Goal: Navigation & Orientation: Find specific page/section

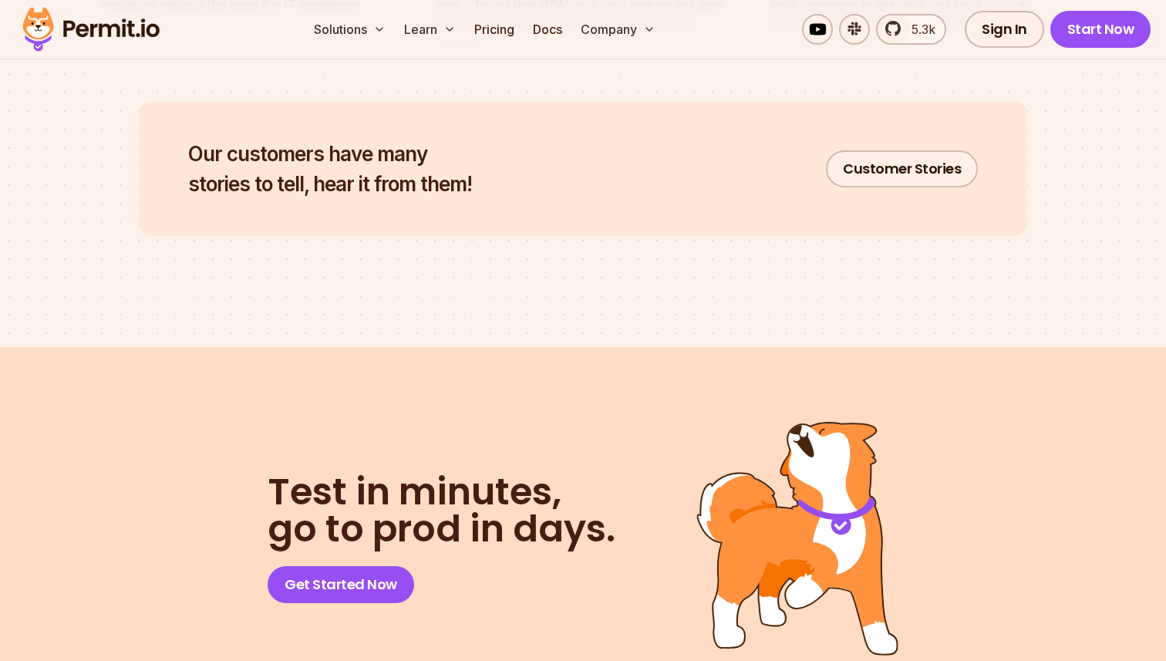
scroll to position [8302, 0]
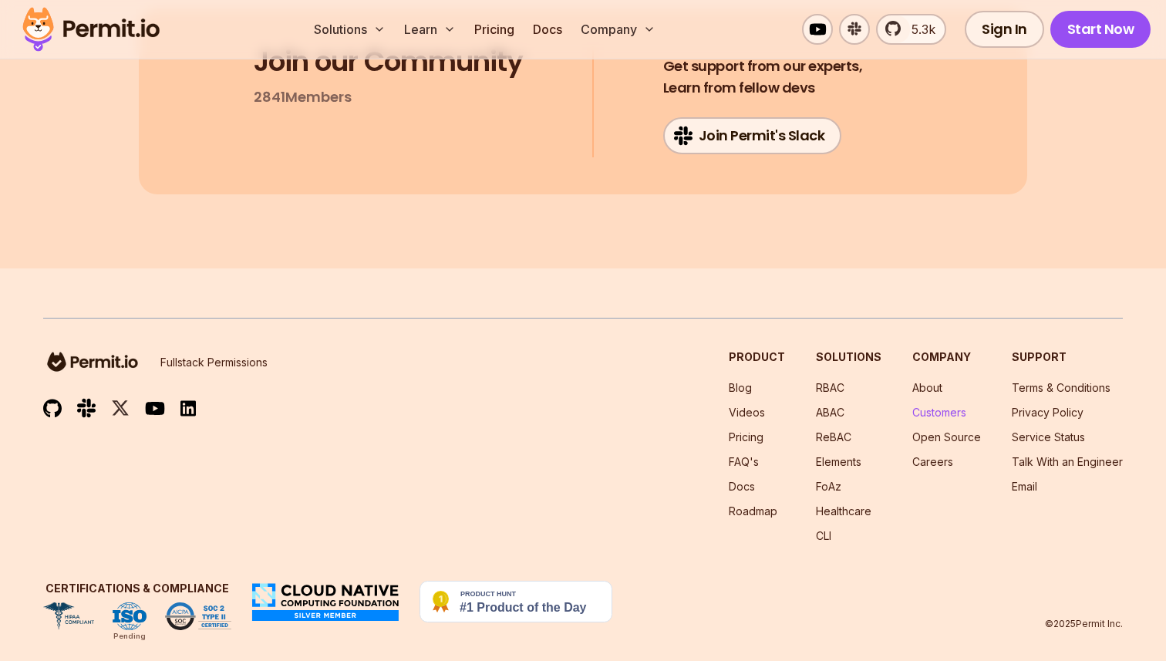
click at [943, 406] on link "Customers" at bounding box center [939, 412] width 54 height 13
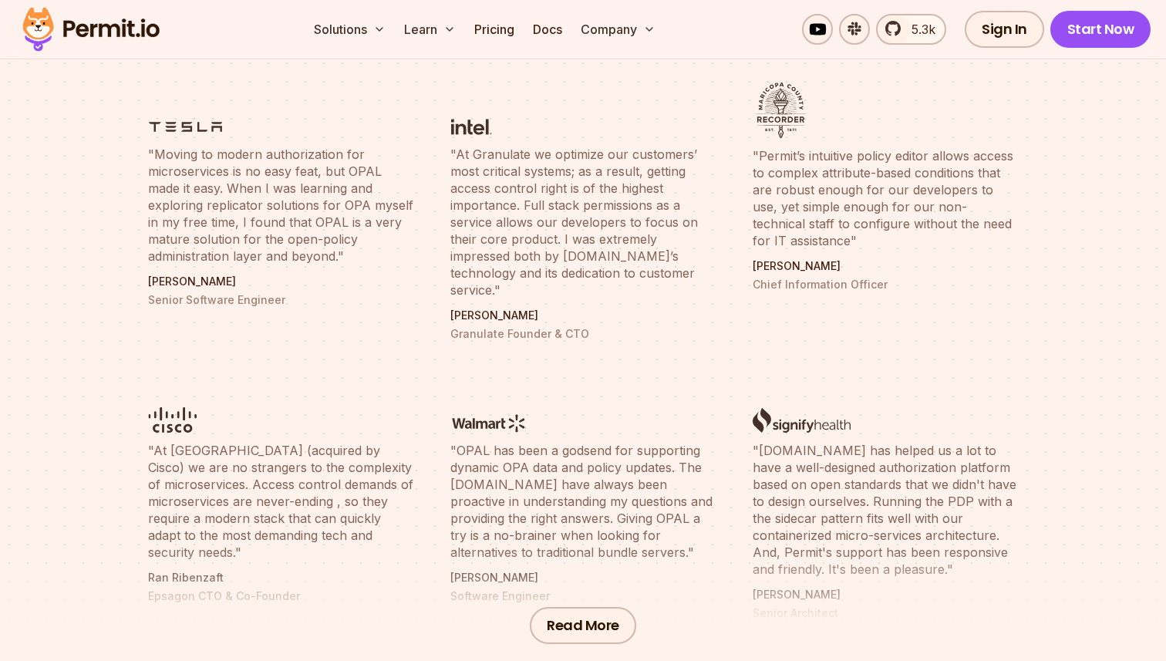
scroll to position [544, 0]
click at [595, 614] on button "Read More" at bounding box center [583, 623] width 106 height 37
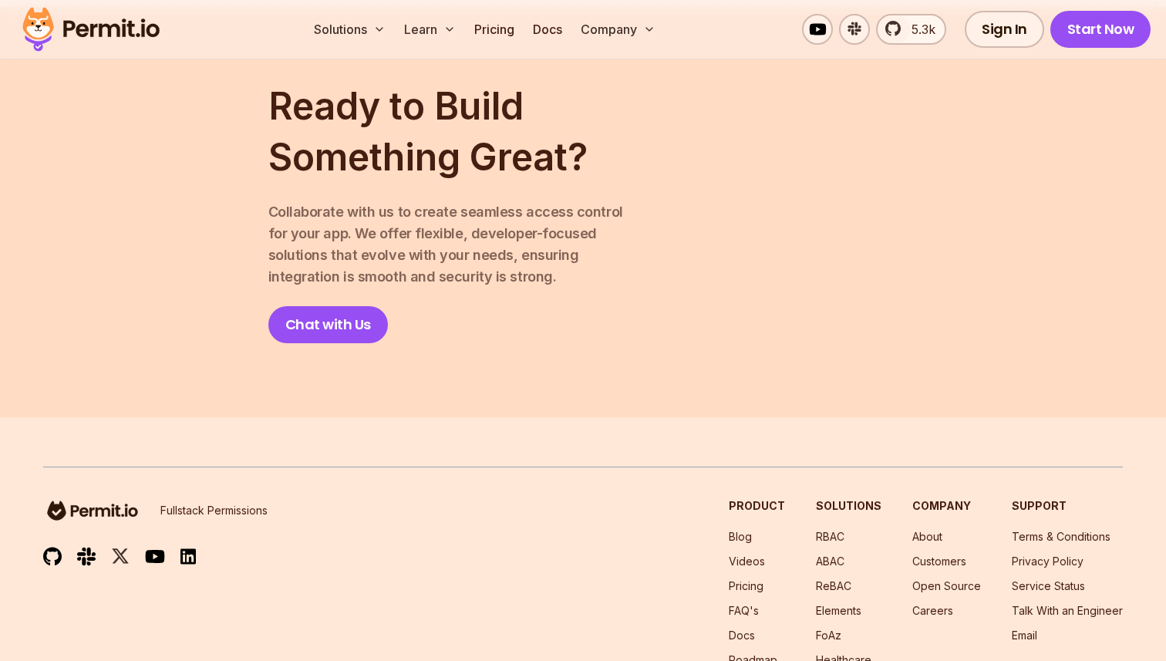
scroll to position [2732, 0]
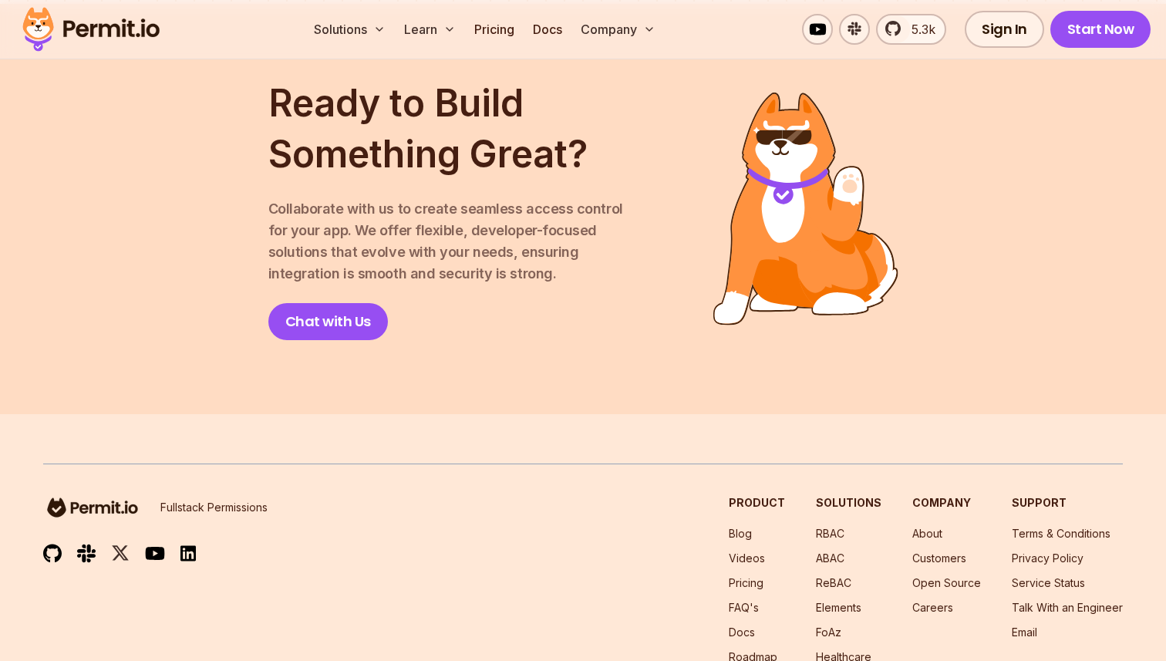
click at [940, 600] on li "Careers" at bounding box center [946, 607] width 69 height 15
click at [940, 601] on link "Careers" at bounding box center [932, 607] width 41 height 13
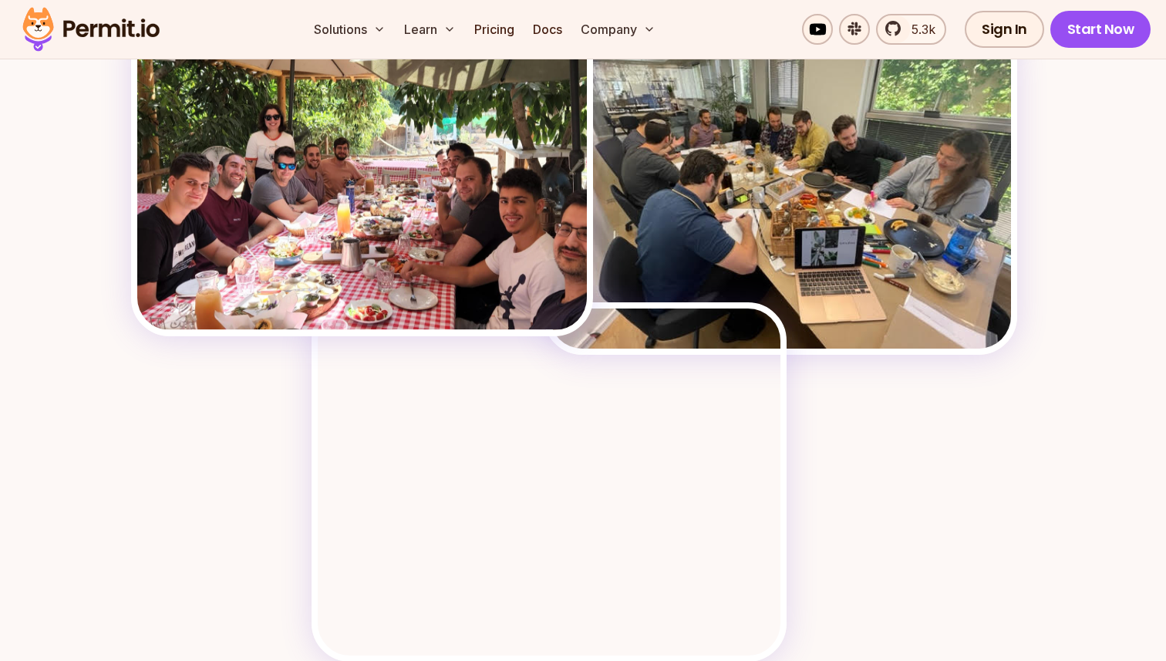
scroll to position [2523, 0]
